Goal: Task Accomplishment & Management: Manage account settings

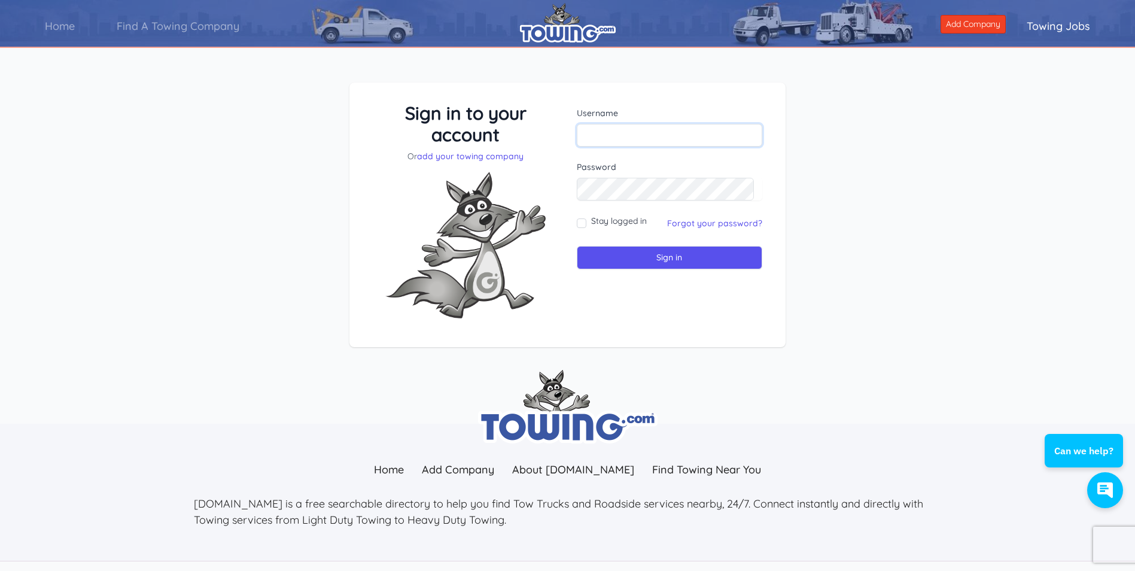
click at [642, 128] on input "text" at bounding box center [670, 135] width 186 height 23
type input "[EMAIL_ADDRESS][DOMAIN_NAME]"
click at [638, 252] on input "Sign in" at bounding box center [670, 257] width 186 height 23
click at [643, 138] on input "text" at bounding box center [670, 135] width 186 height 23
type input "[EMAIL_ADDRESS][DOMAIN_NAME]"
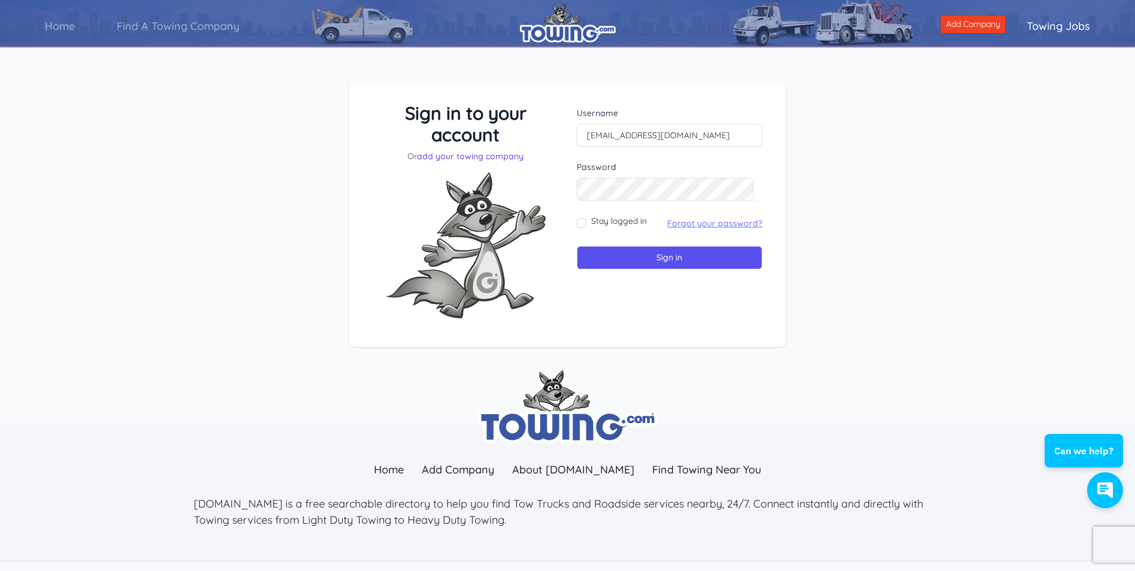
click at [691, 223] on link "Forgot your password?" at bounding box center [714, 223] width 95 height 11
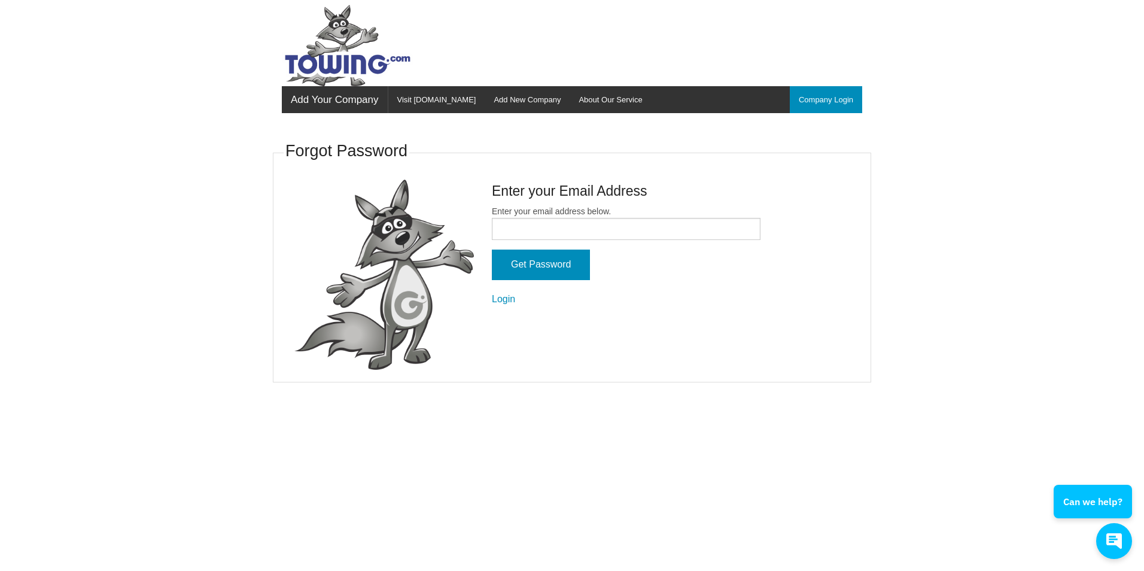
click at [576, 215] on label "Enter your email address below." at bounding box center [626, 222] width 269 height 35
click at [576, 218] on input "Enter your email address below." at bounding box center [626, 229] width 269 height 22
click at [578, 230] on input "Enter your email address below." at bounding box center [626, 229] width 269 height 22
type input "[EMAIL_ADDRESS][DOMAIN_NAME]"
click at [549, 265] on input "Get Password" at bounding box center [541, 264] width 98 height 31
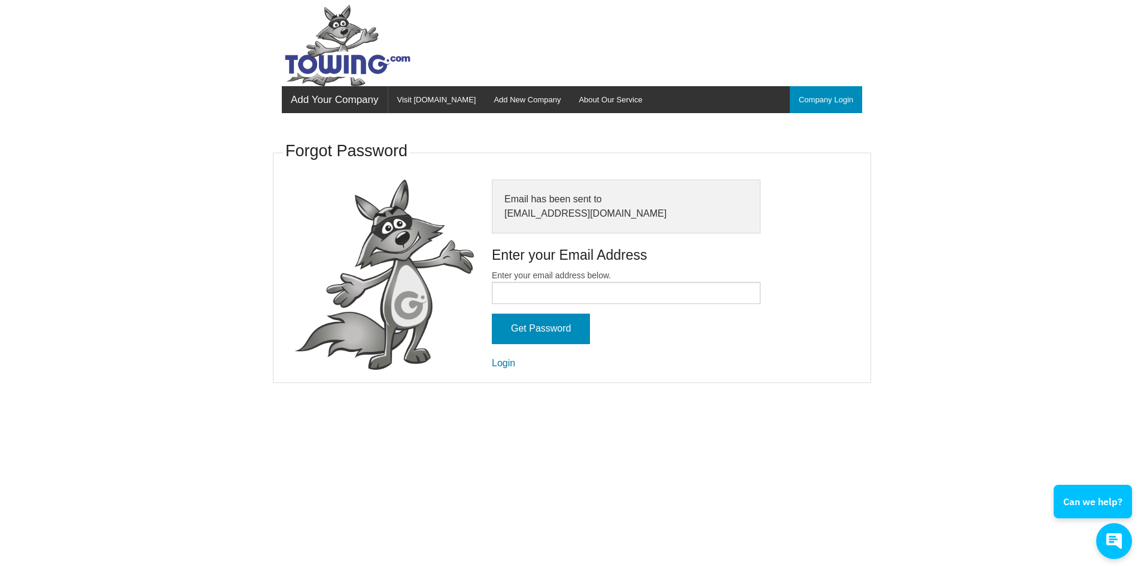
click at [506, 362] on link "Login" at bounding box center [503, 363] width 23 height 10
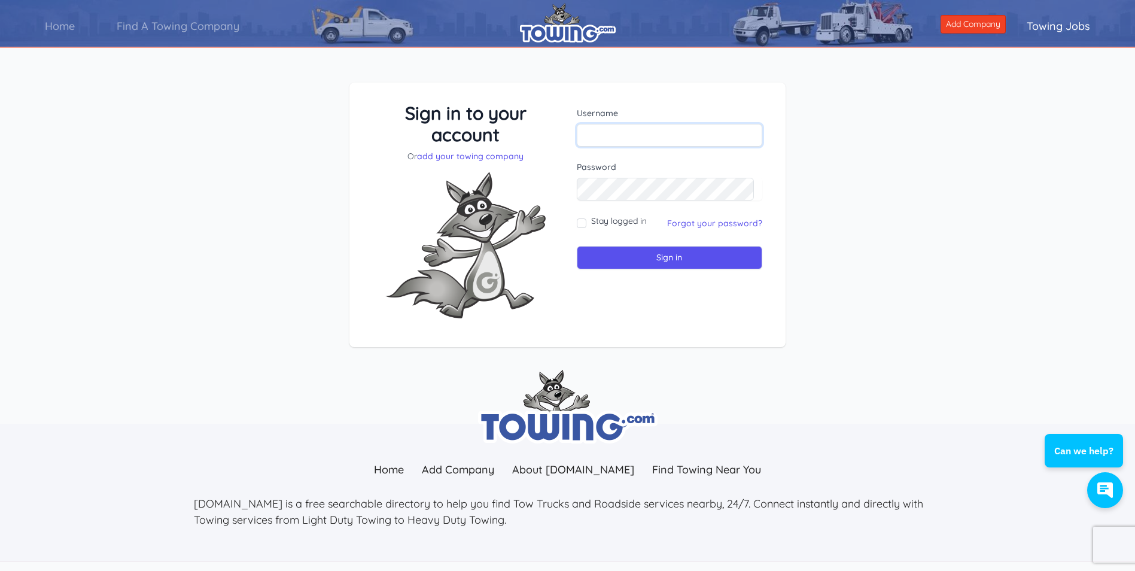
click at [647, 136] on input "text" at bounding box center [670, 135] width 186 height 23
type input "[EMAIL_ADDRESS][DOMAIN_NAME]"
click at [642, 258] on input "Sign in" at bounding box center [670, 257] width 186 height 23
